Goal: Information Seeking & Learning: Learn about a topic

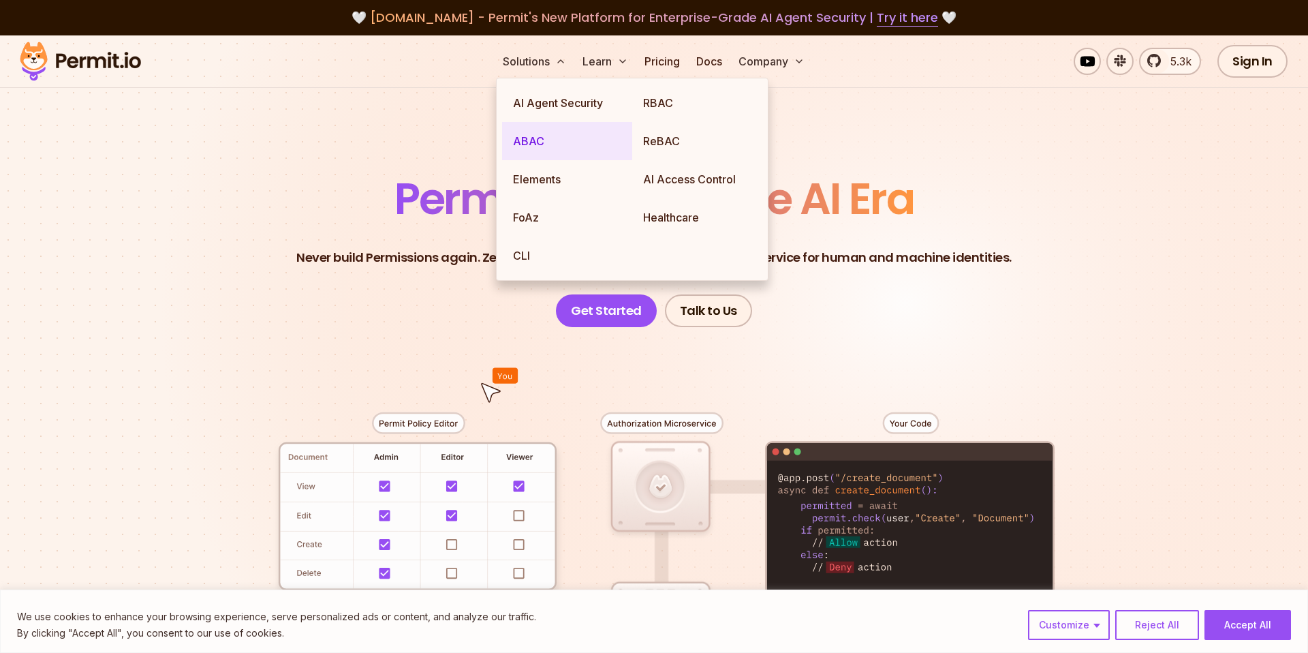
click at [532, 143] on link "ABAC" at bounding box center [567, 141] width 130 height 38
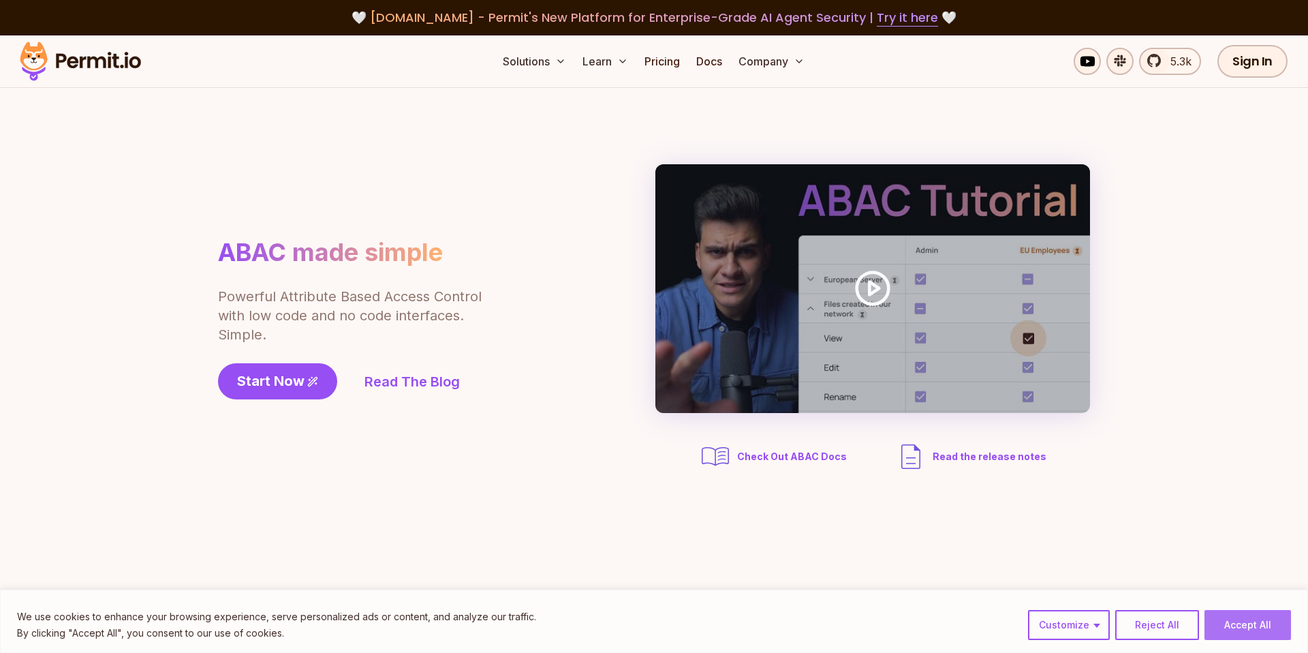
click at [1258, 625] on button "Accept All" at bounding box center [1247, 625] width 87 height 30
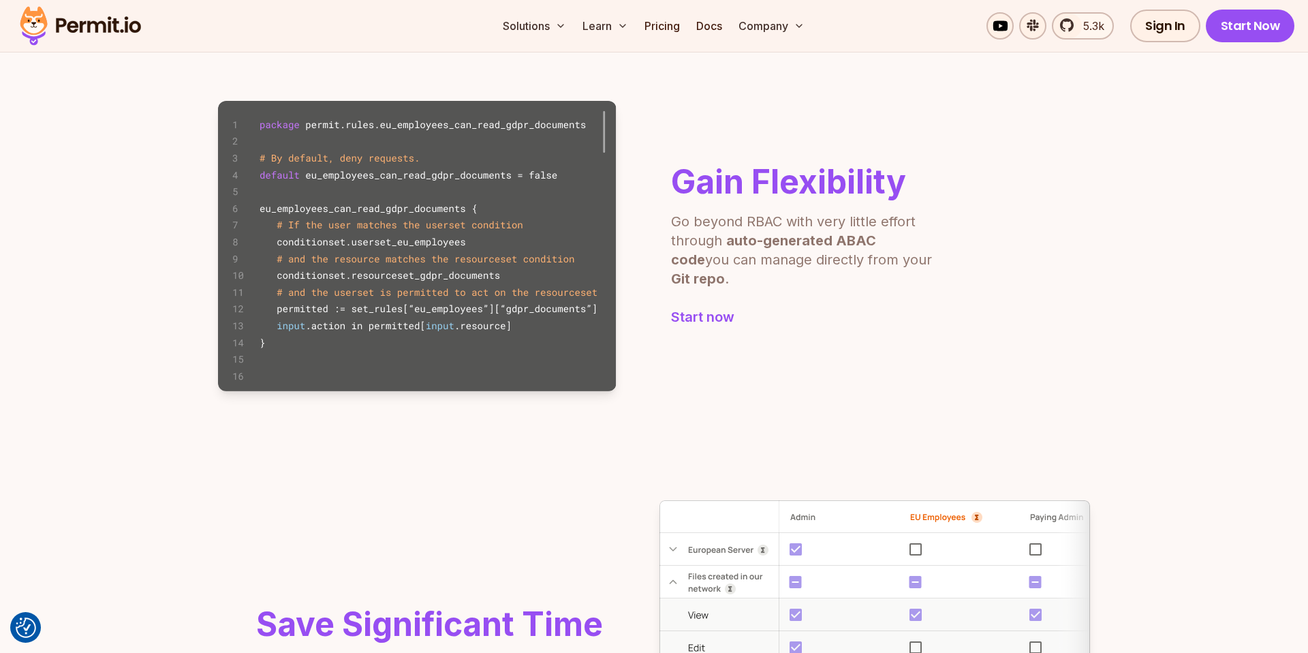
scroll to position [875, 0]
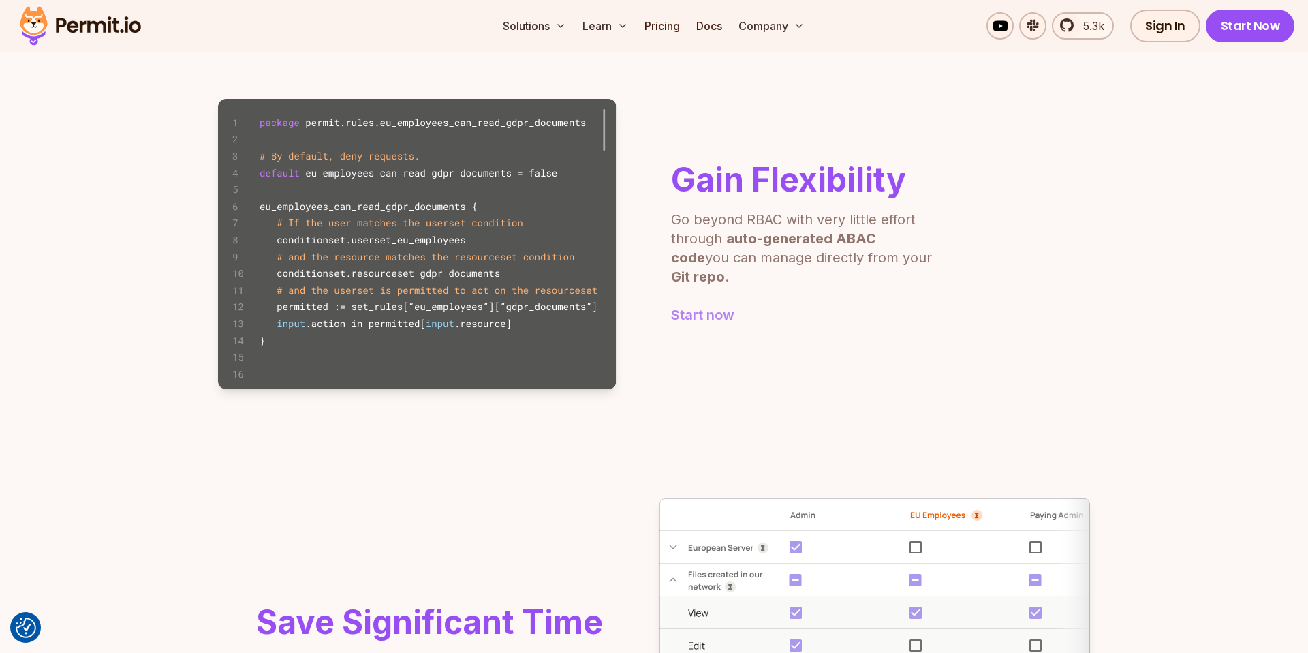
click at [709, 305] on link "Start now" at bounding box center [804, 314] width 266 height 19
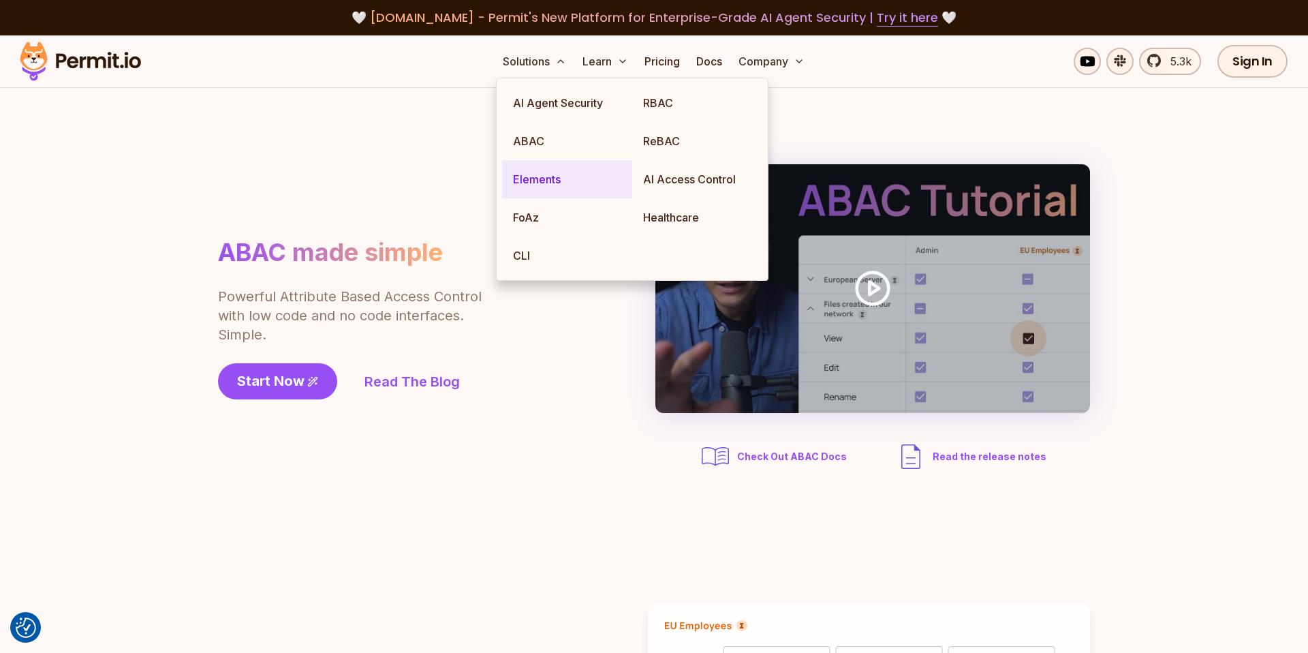
click at [531, 185] on link "Elements" at bounding box center [567, 179] width 130 height 38
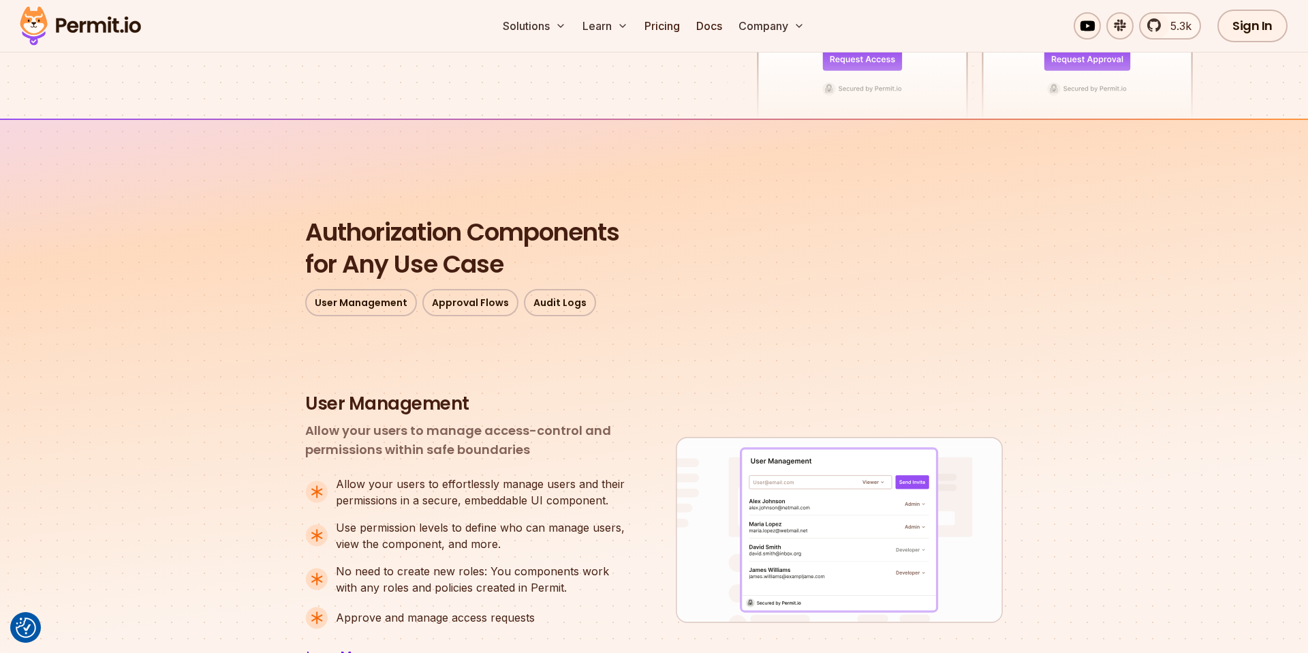
scroll to position [116, 0]
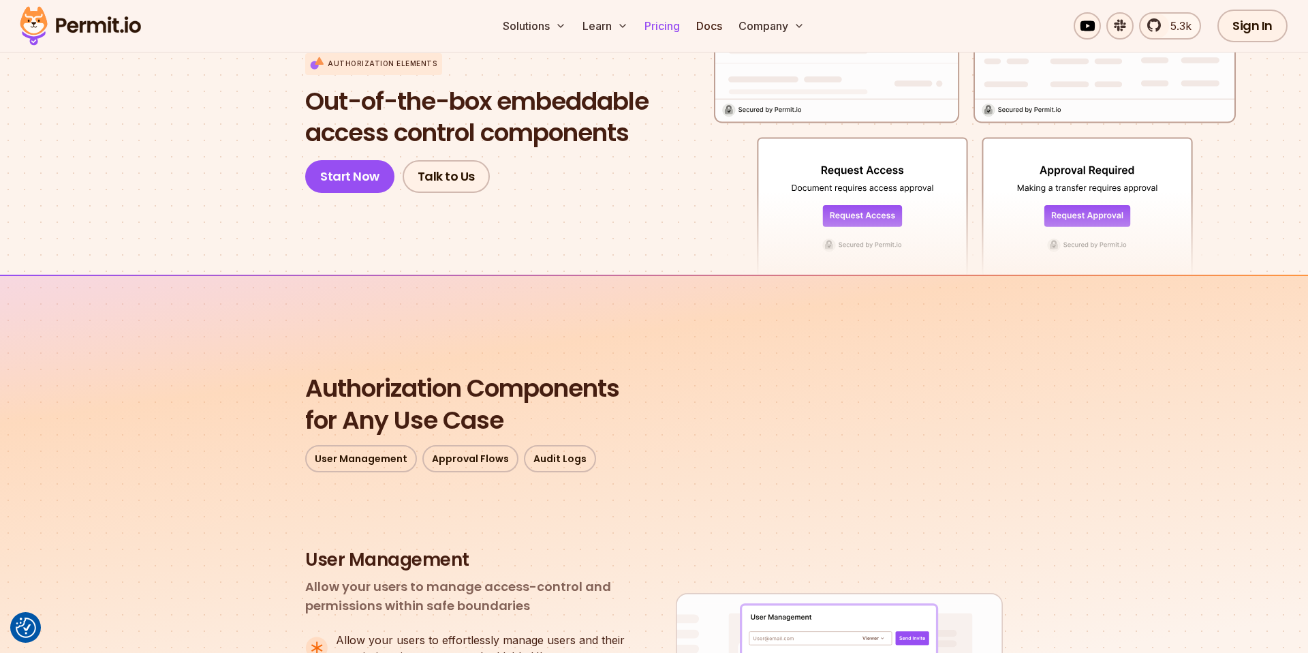
click at [659, 23] on link "Pricing" at bounding box center [662, 25] width 46 height 27
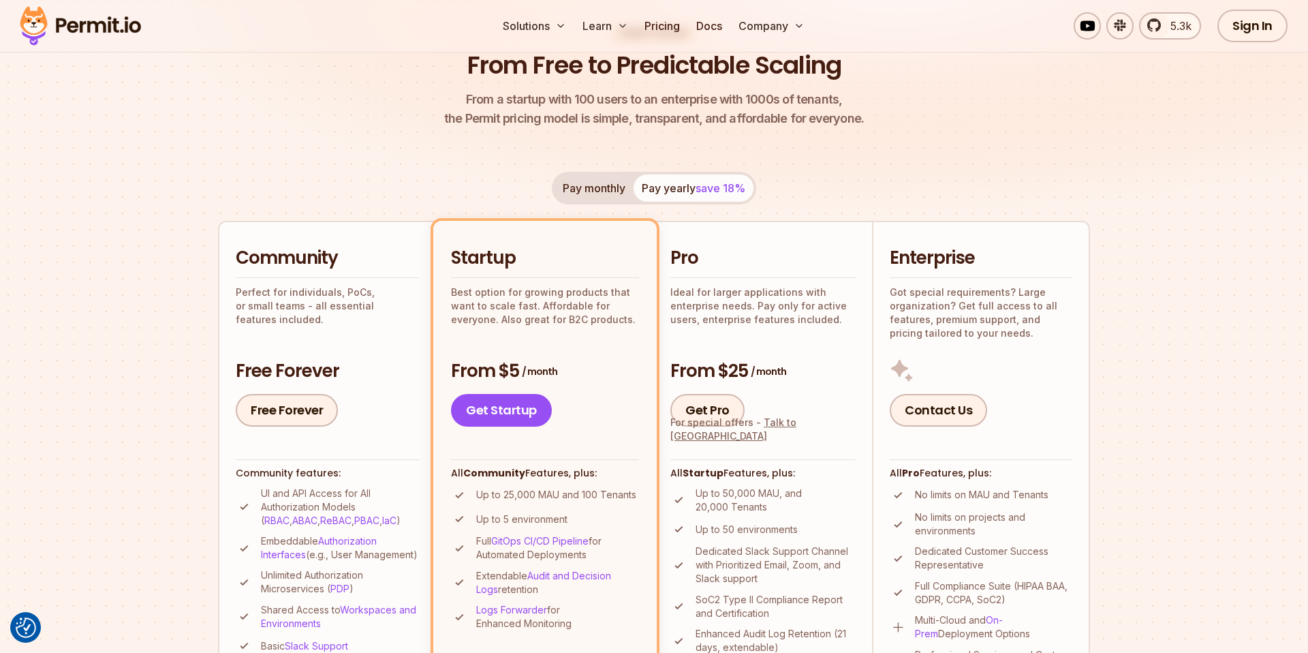
scroll to position [158, 0]
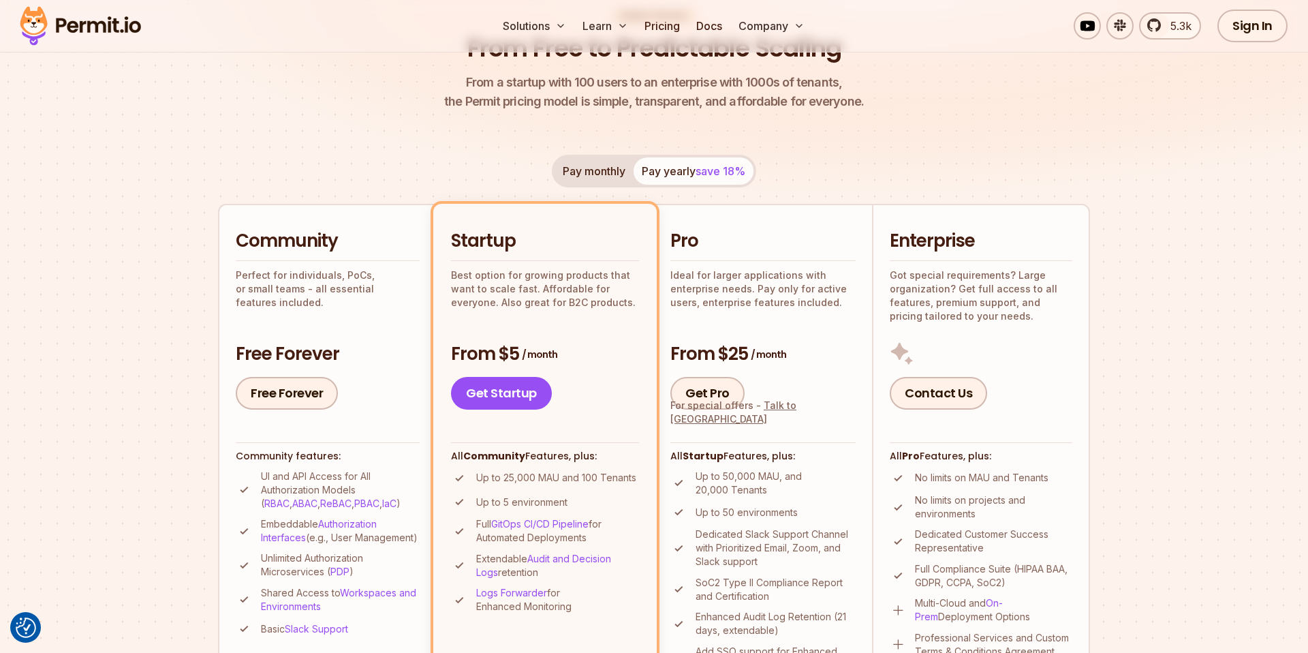
click at [584, 164] on button "Pay monthly" at bounding box center [594, 170] width 79 height 27
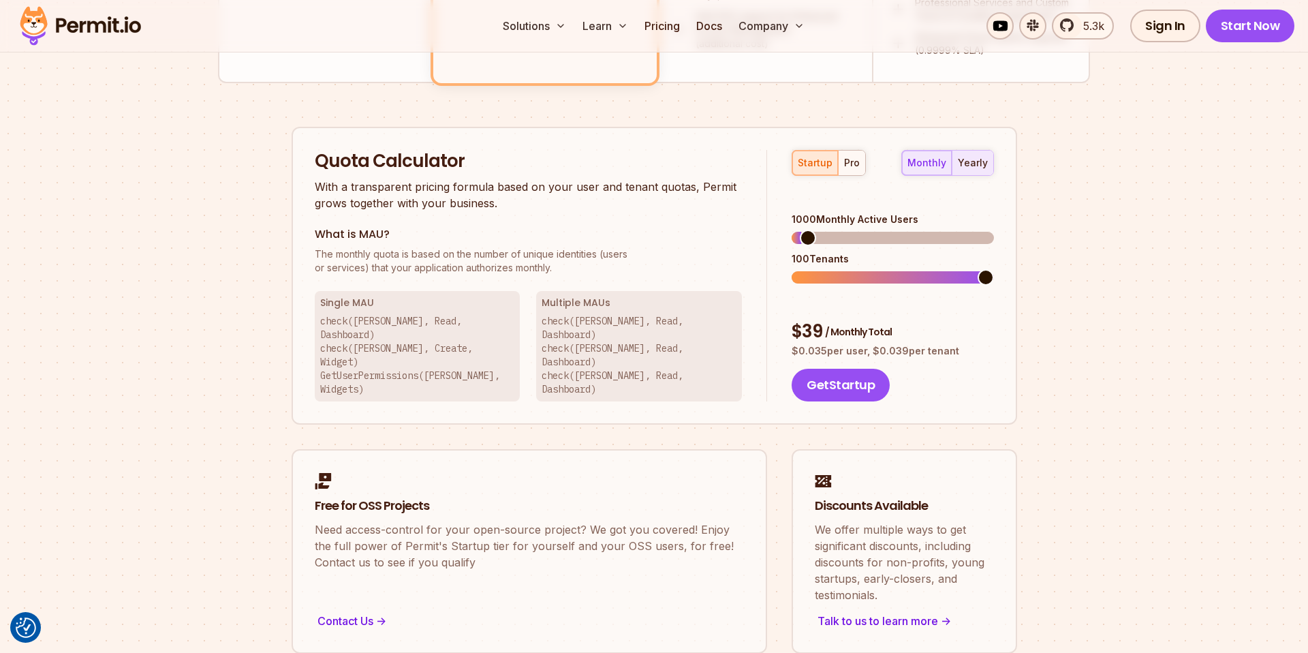
scroll to position [794, 0]
click at [981, 161] on div "yearly" at bounding box center [973, 162] width 30 height 14
click at [941, 165] on div "monthly" at bounding box center [926, 162] width 39 height 14
click at [854, 268] on span at bounding box center [862, 276] width 16 height 16
click at [871, 270] on span at bounding box center [893, 276] width 202 height 12
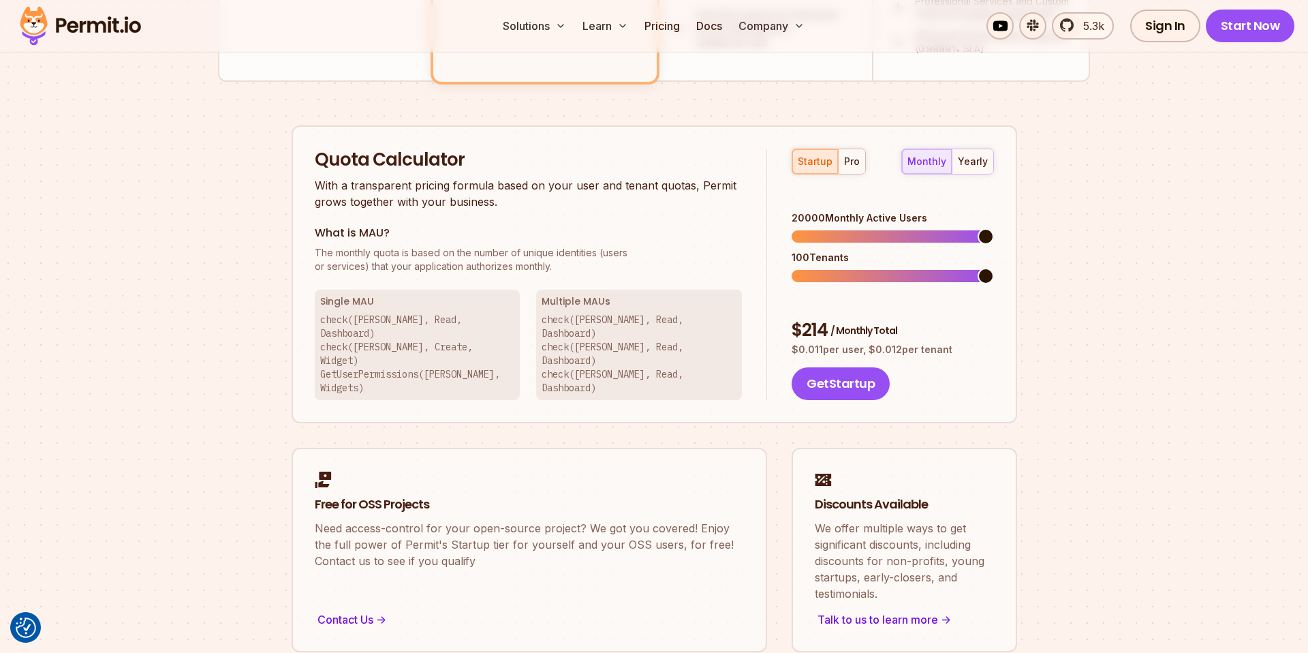
click at [1041, 215] on div "Permit Pricing From Free to Predictable Scaling From a startup with 100 users t…" at bounding box center [654, 12] width 872 height 1280
click at [833, 268] on span at bounding box center [841, 276] width 16 height 16
click at [1061, 253] on div "Permit Pricing From Free to Predictable Scaling From a startup with 100 users t…" at bounding box center [654, 12] width 872 height 1280
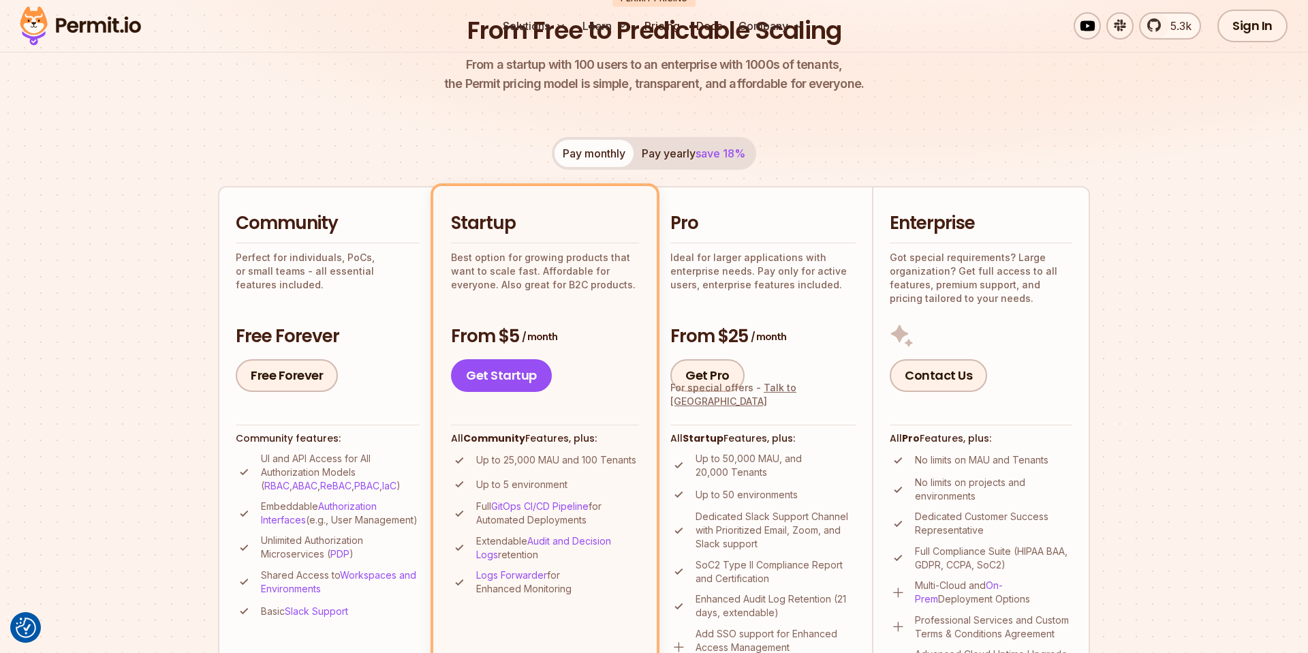
scroll to position [0, 0]
